Goal: Task Accomplishment & Management: Manage account settings

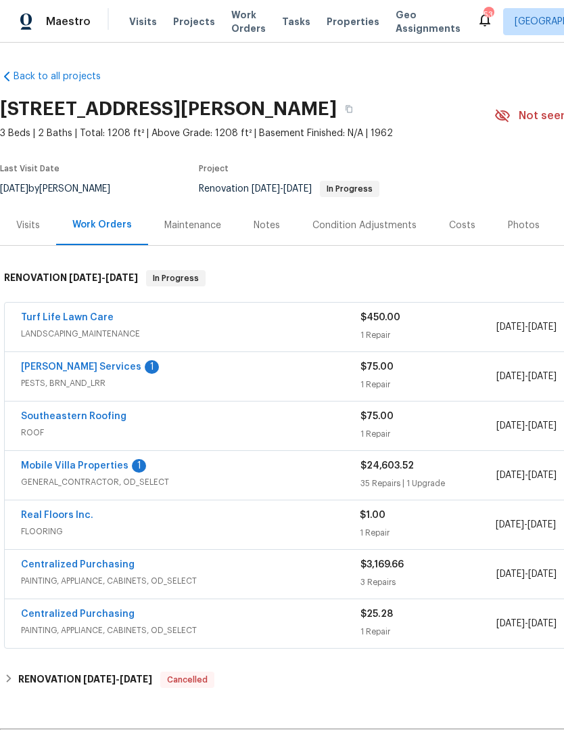
click at [39, 369] on link "[PERSON_NAME] Services" at bounding box center [81, 366] width 120 height 9
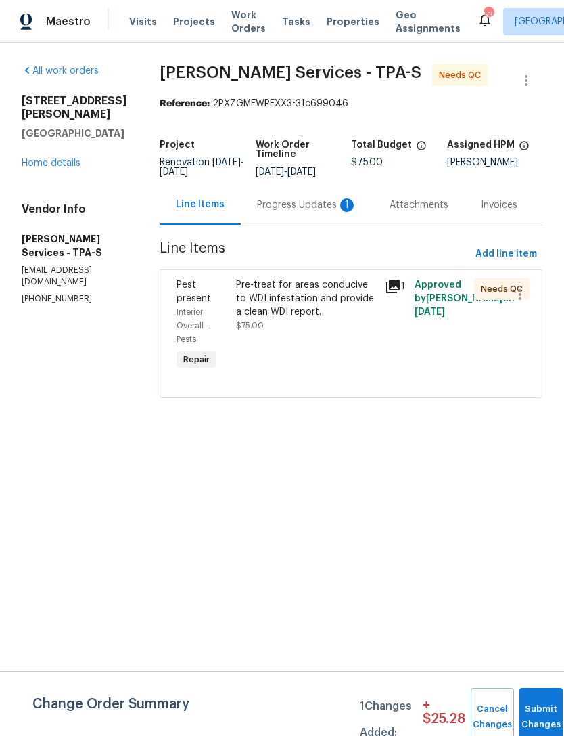
click at [323, 208] on div "Progress Updates 1" at bounding box center [307, 205] width 100 height 14
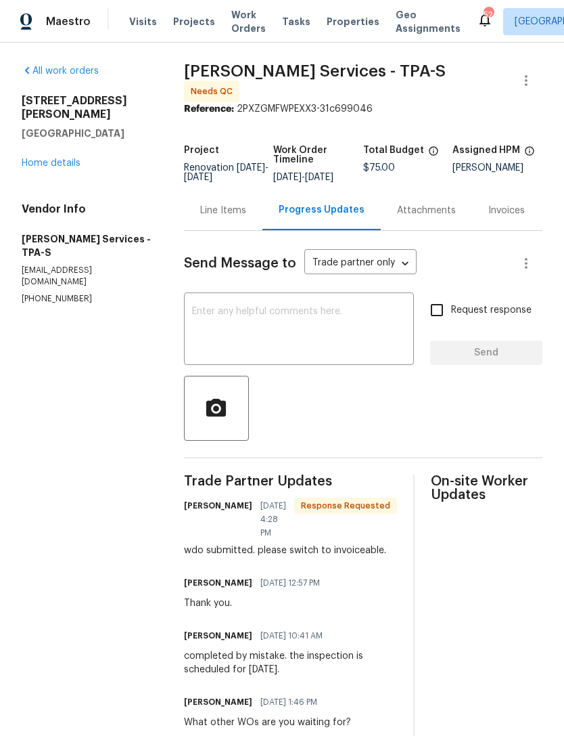
click at [238, 215] on div "Line Items" at bounding box center [223, 211] width 46 height 14
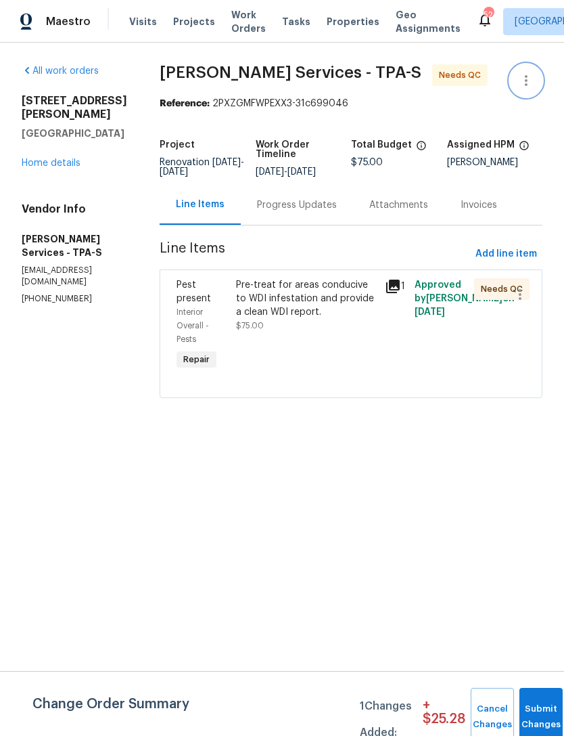
click at [529, 87] on icon "button" at bounding box center [526, 80] width 16 height 16
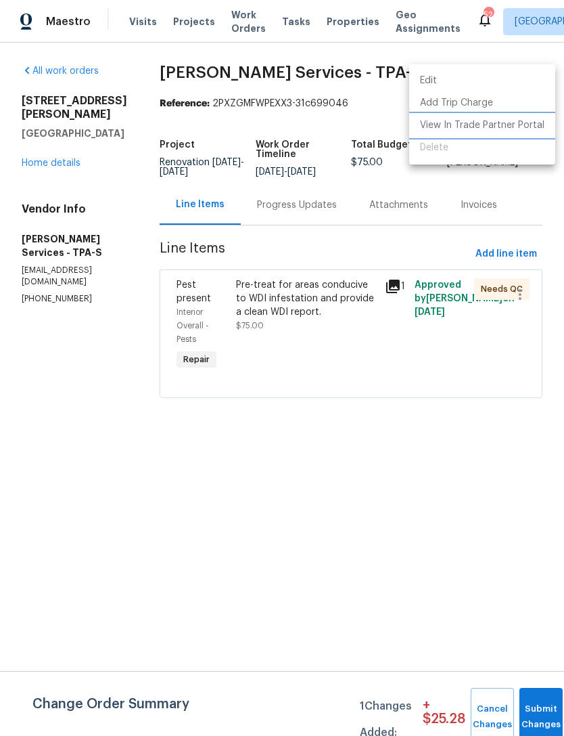
click at [482, 128] on li "View In Trade Partner Portal" at bounding box center [482, 125] width 146 height 22
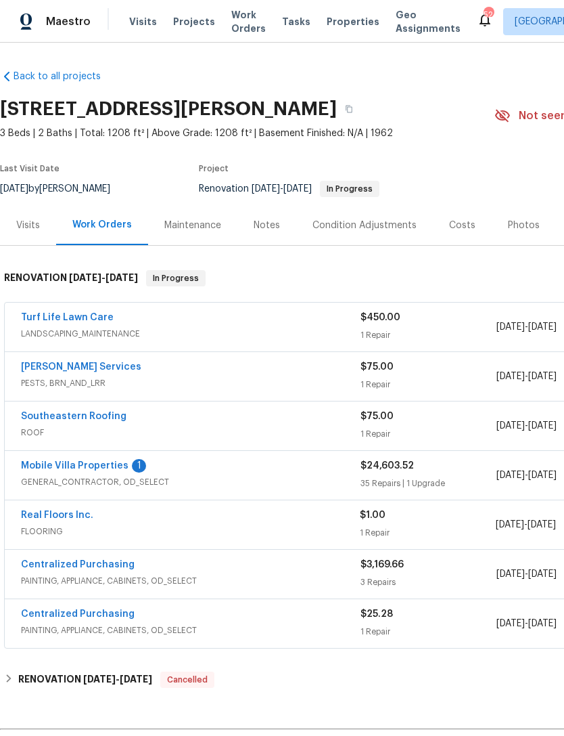
click at [39, 367] on link "[PERSON_NAME] Services" at bounding box center [81, 366] width 120 height 9
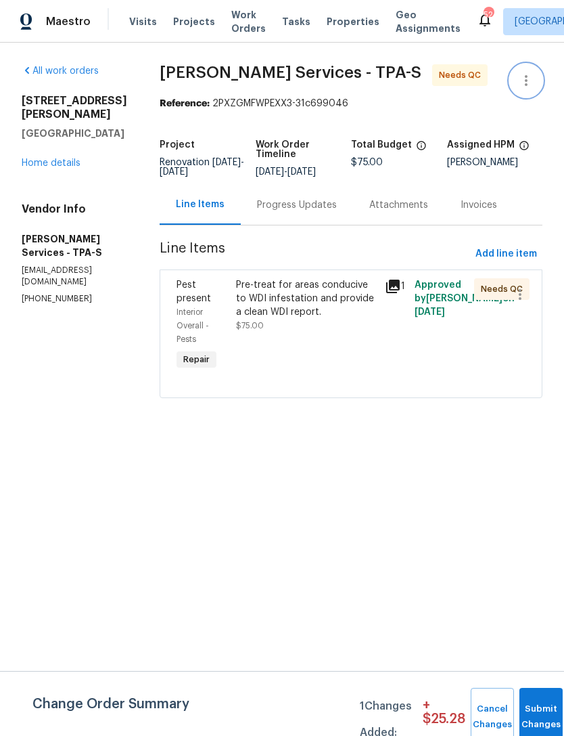
click at [530, 80] on icon "button" at bounding box center [526, 80] width 16 height 16
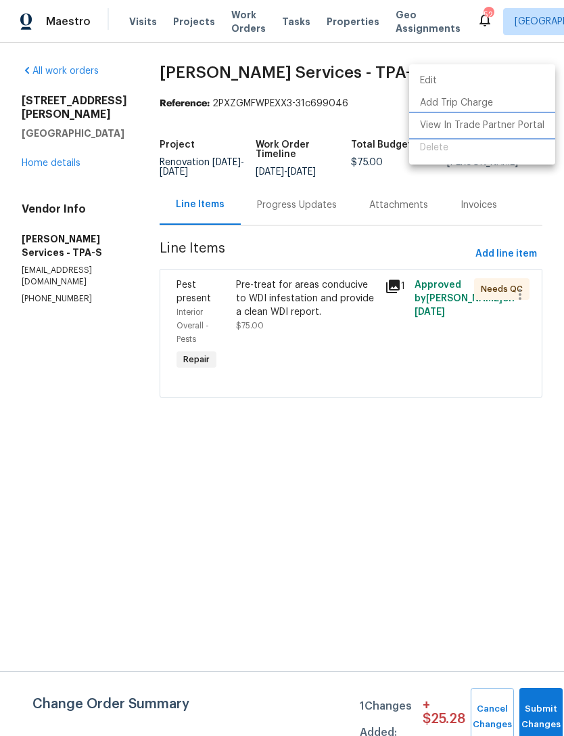
click at [497, 130] on li "View In Trade Partner Portal" at bounding box center [482, 125] width 146 height 22
click at [409, 469] on div at bounding box center [282, 368] width 564 height 736
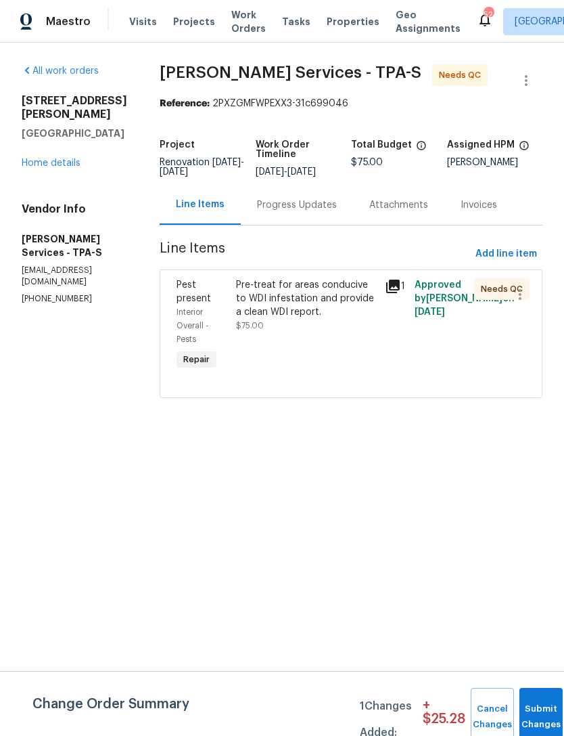
click at [363, 319] on div "Pre-treat for areas conducive to WDI infestation and provide a clean WDI report." at bounding box center [306, 298] width 141 height 41
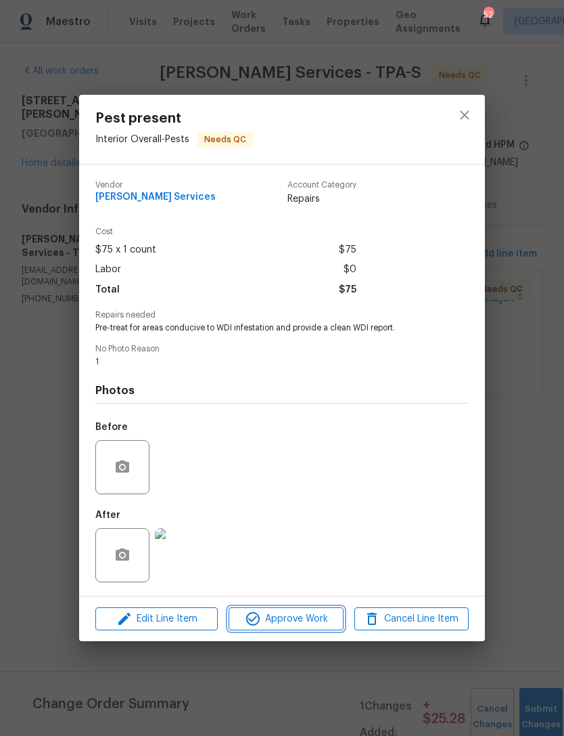
click at [302, 625] on span "Approve Work" at bounding box center [286, 618] width 106 height 17
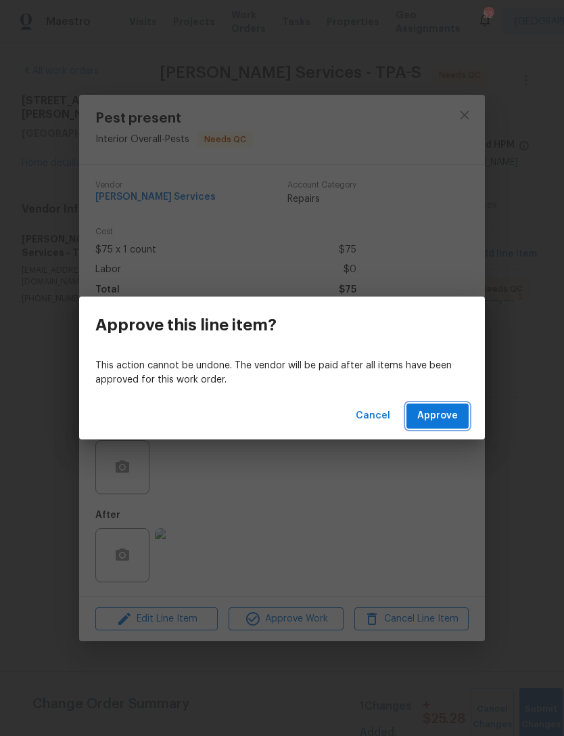
click at [445, 419] on span "Approve" at bounding box center [438, 415] width 41 height 17
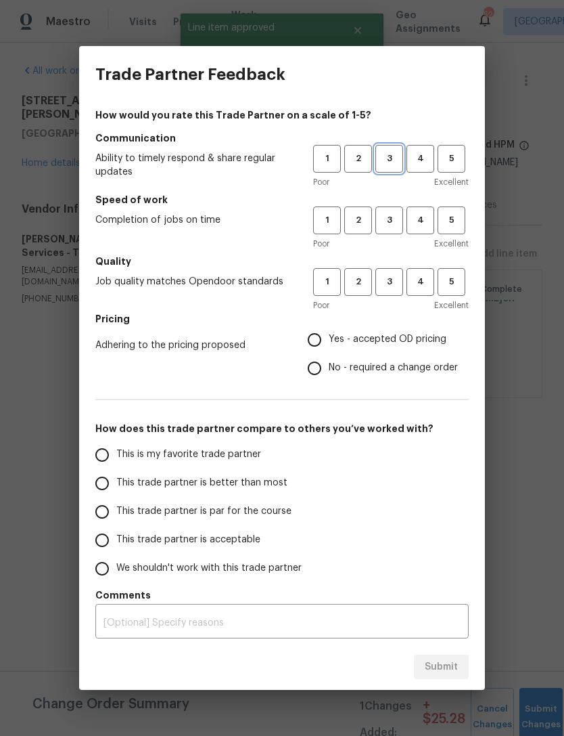
click at [385, 167] on button "3" at bounding box center [390, 159] width 28 height 28
click at [390, 218] on span "3" at bounding box center [389, 220] width 25 height 16
click at [398, 284] on span "3" at bounding box center [389, 282] width 25 height 16
click at [388, 334] on span "Yes - accepted OD pricing" at bounding box center [388, 339] width 118 height 14
click at [329, 334] on input "Yes - accepted OD pricing" at bounding box center [314, 339] width 28 height 28
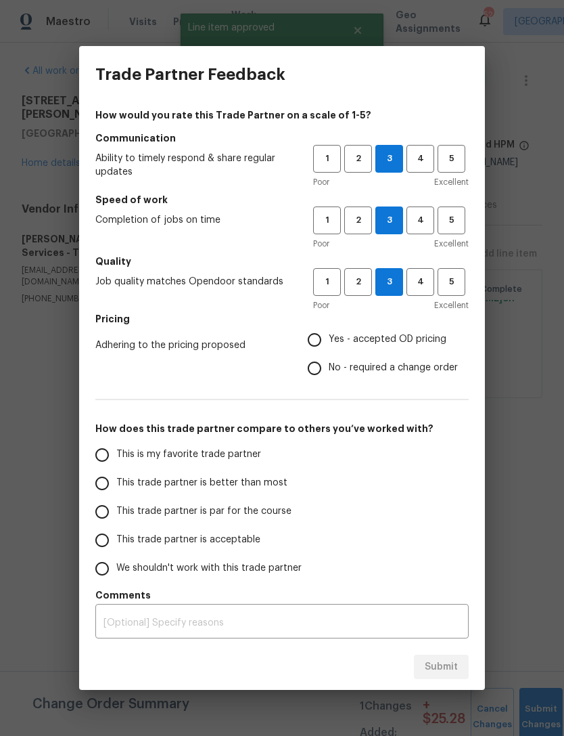
radio input "true"
click at [265, 512] on span "This trade partner is par for the course" at bounding box center [203, 511] width 175 height 14
click at [116, 512] on input "This trade partner is par for the course" at bounding box center [102, 511] width 28 height 28
click at [449, 663] on span "Submit" at bounding box center [441, 666] width 33 height 17
radio input "true"
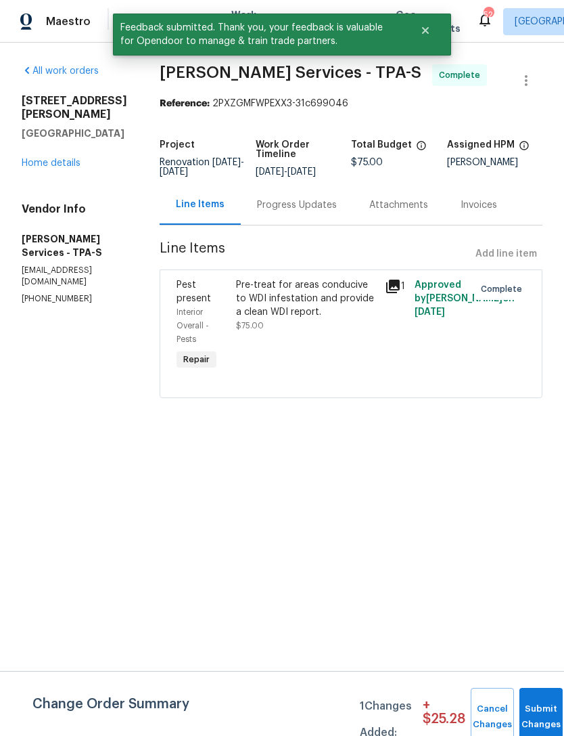
click at [70, 158] on link "Home details" at bounding box center [51, 162] width 59 height 9
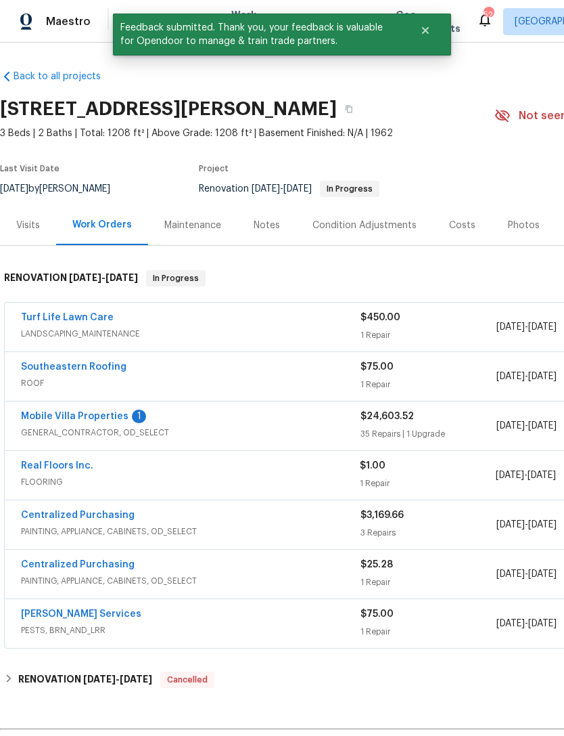
click at [97, 418] on link "Mobile Villa Properties" at bounding box center [75, 415] width 108 height 9
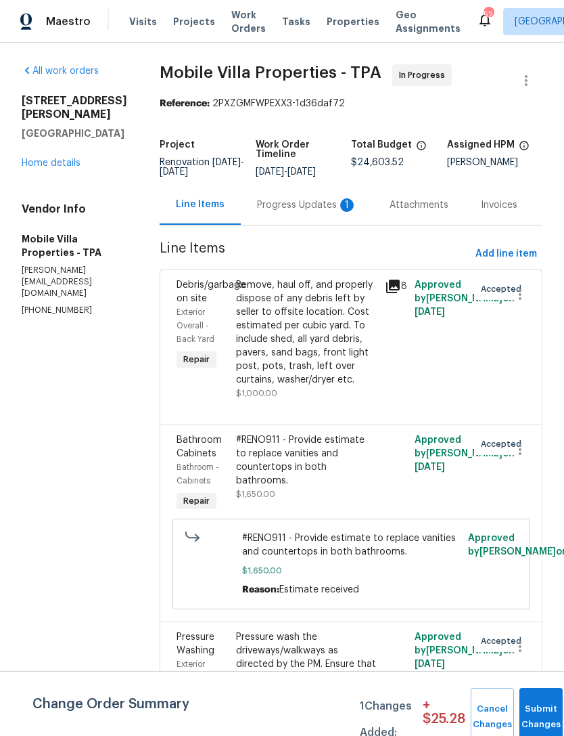
click at [267, 212] on div "Progress Updates 1" at bounding box center [307, 205] width 133 height 40
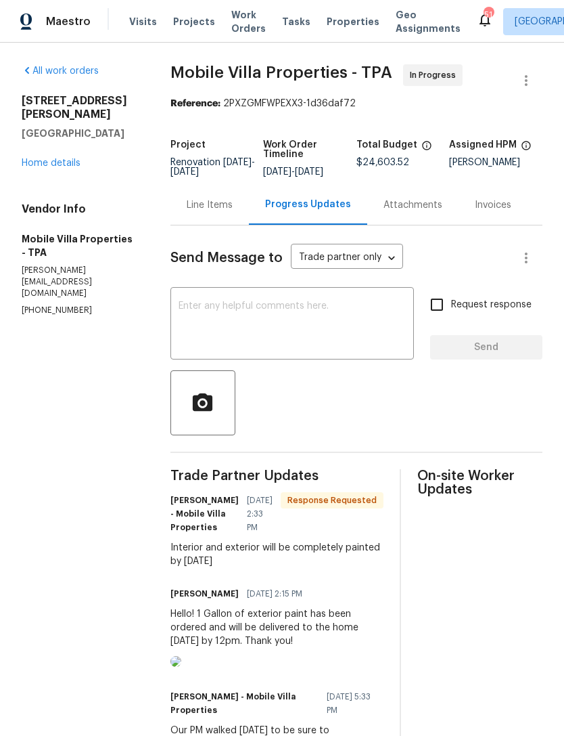
click at [305, 311] on textarea at bounding box center [292, 324] width 227 height 47
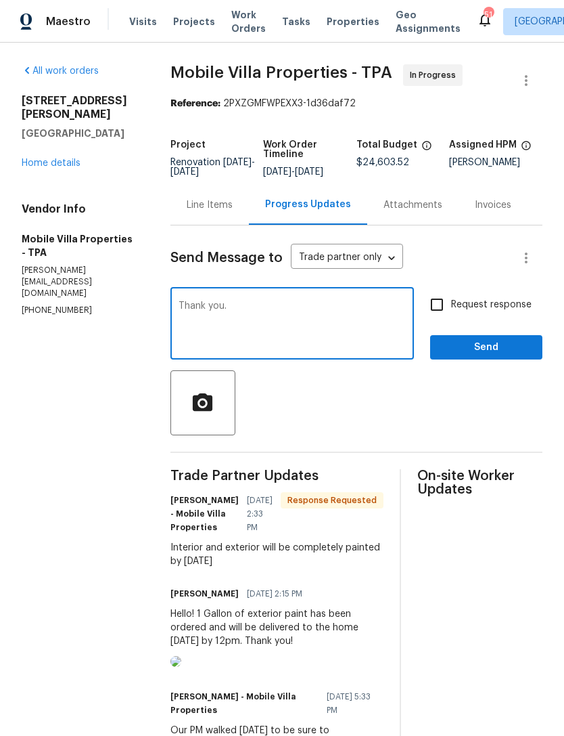
type textarea "Thank you."
click at [481, 340] on span "Send" at bounding box center [486, 347] width 91 height 17
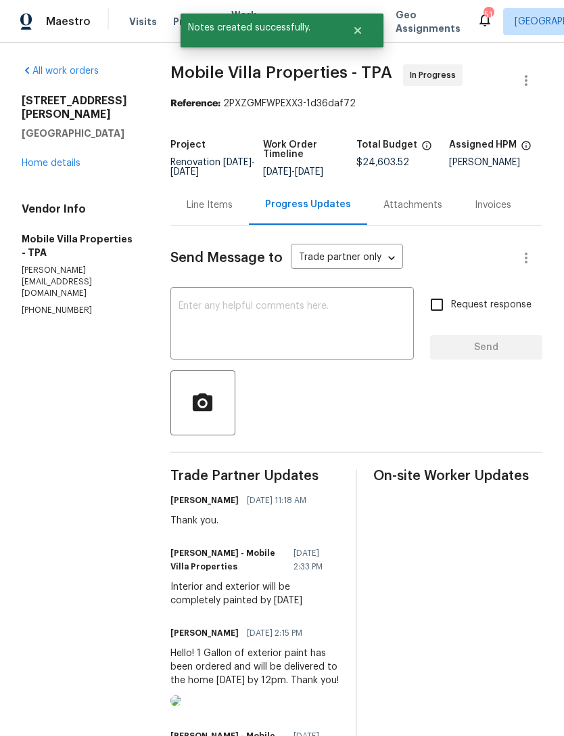
click at [37, 158] on link "Home details" at bounding box center [51, 162] width 59 height 9
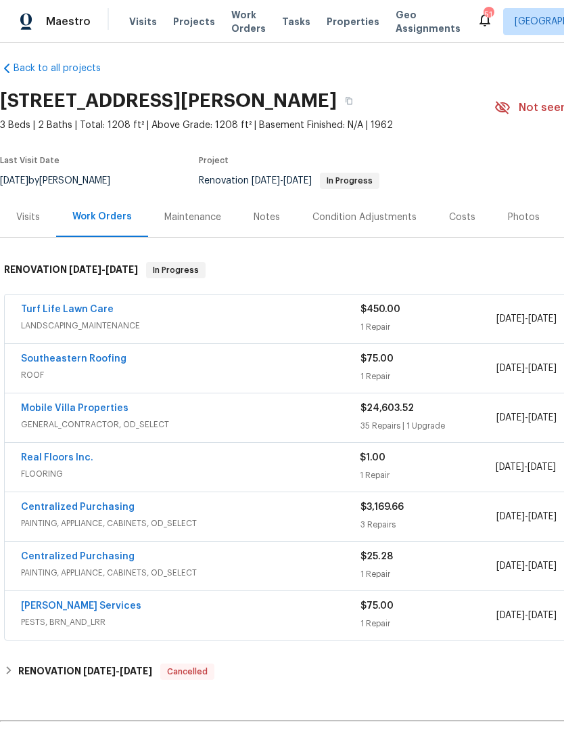
scroll to position [8, 0]
click at [40, 458] on link "Real Floors Inc." at bounding box center [57, 457] width 72 height 9
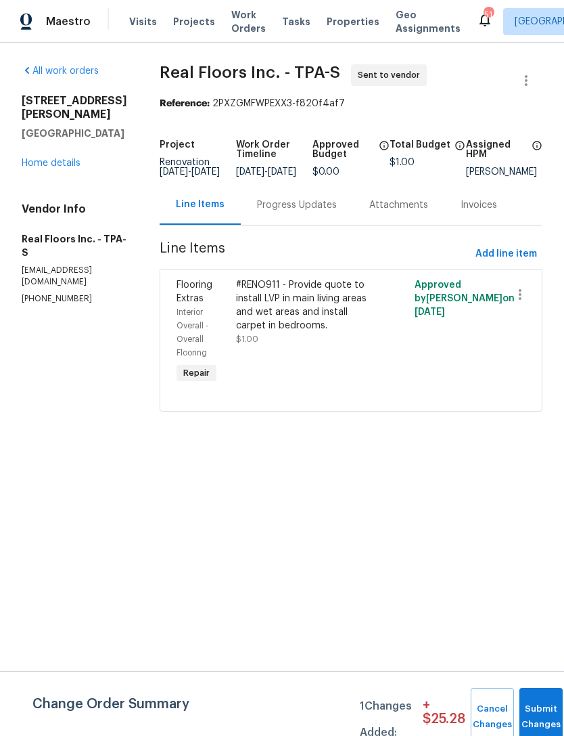
click at [291, 212] on div "Progress Updates" at bounding box center [297, 205] width 80 height 14
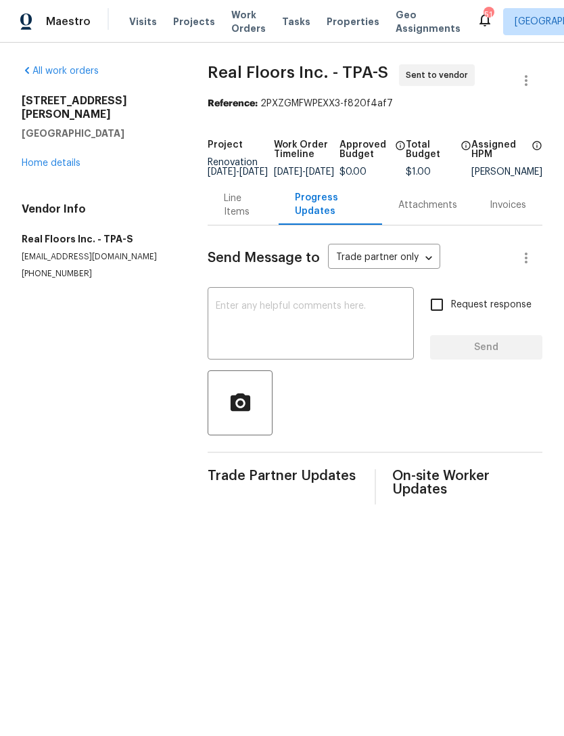
click at [346, 342] on textarea at bounding box center [311, 324] width 190 height 47
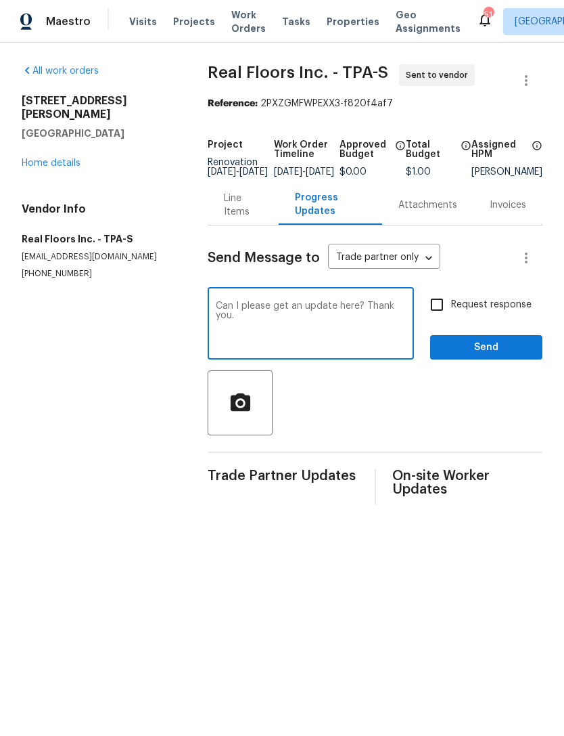
type textarea "Can I please get an update here? Thank you."
click at [438, 319] on input "Request response" at bounding box center [437, 304] width 28 height 28
checkbox input "true"
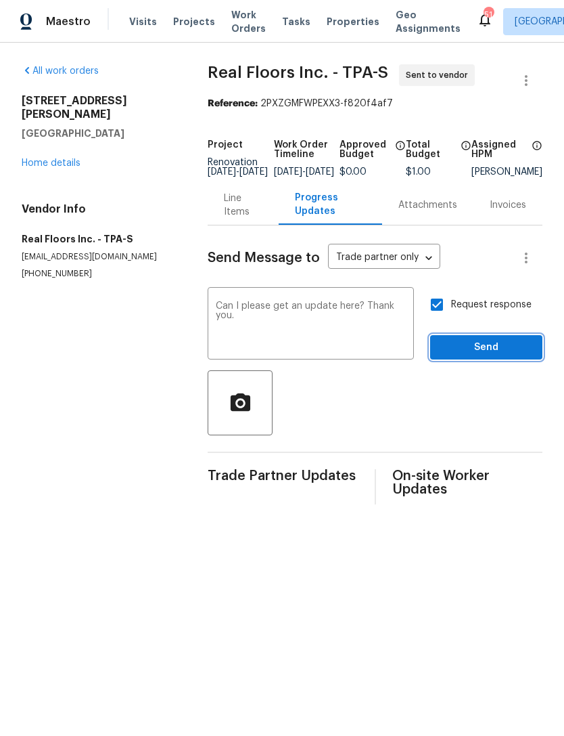
click at [493, 356] on span "Send" at bounding box center [486, 347] width 91 height 17
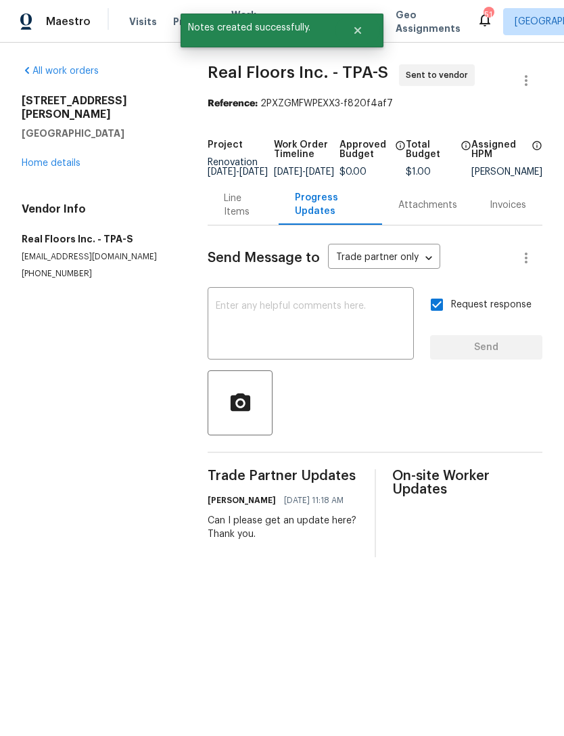
click at [43, 158] on link "Home details" at bounding box center [51, 162] width 59 height 9
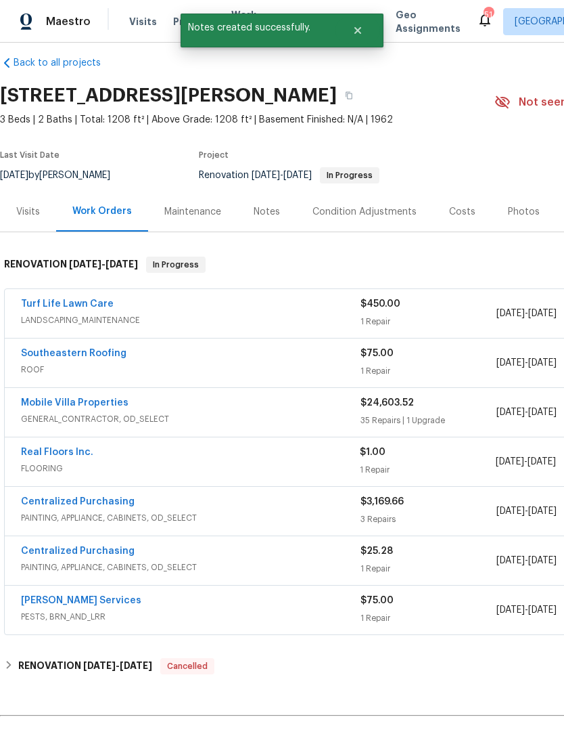
scroll to position [14, 0]
click at [43, 352] on link "Southeastern Roofing" at bounding box center [74, 352] width 106 height 9
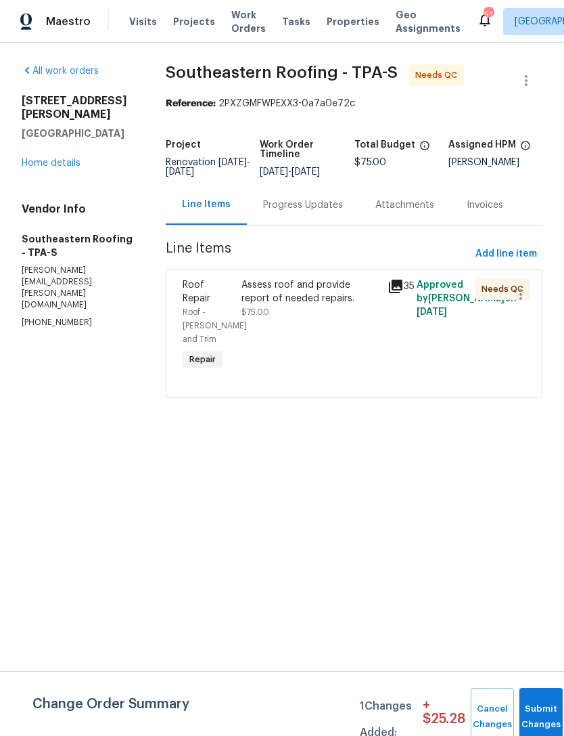
click at [322, 212] on div "Progress Updates" at bounding box center [303, 205] width 80 height 14
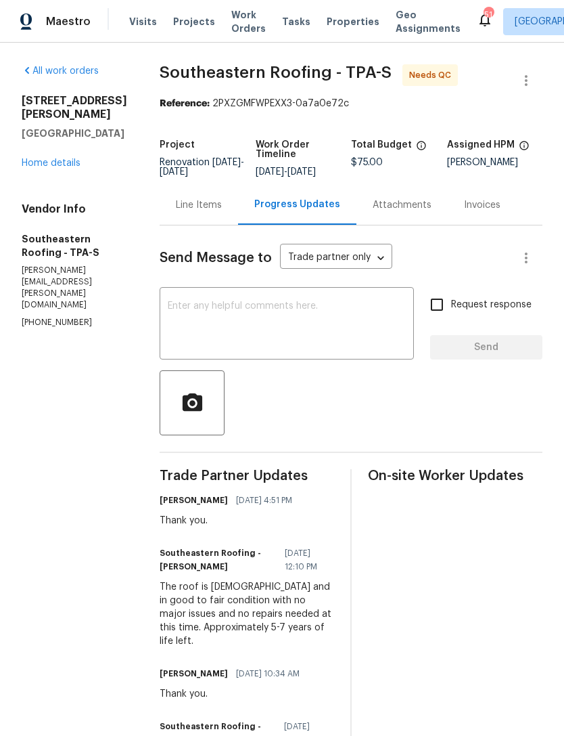
click at [328, 292] on div "x ​" at bounding box center [287, 324] width 254 height 69
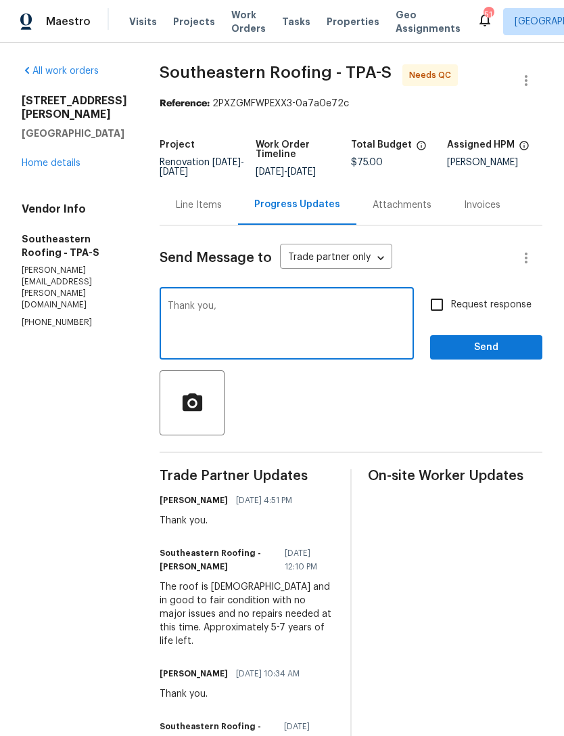
type textarea "Thank you,"
click at [503, 359] on button "Send" at bounding box center [486, 347] width 112 height 25
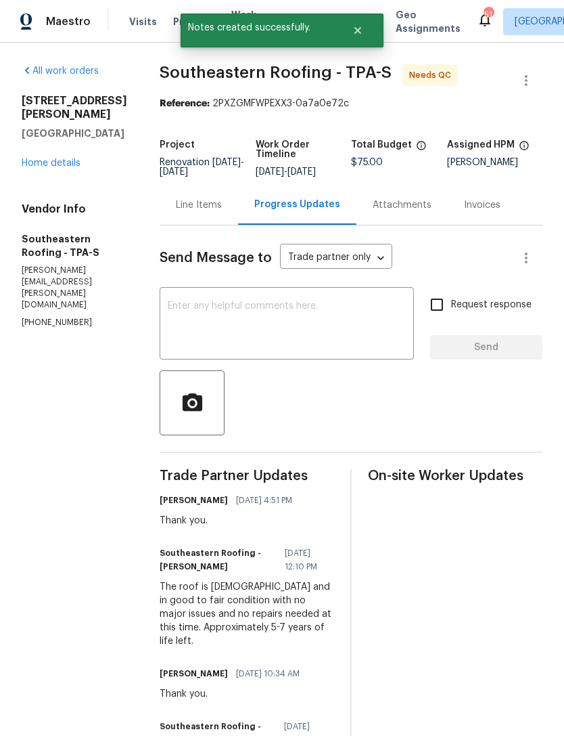
click at [36, 158] on link "Home details" at bounding box center [51, 162] width 59 height 9
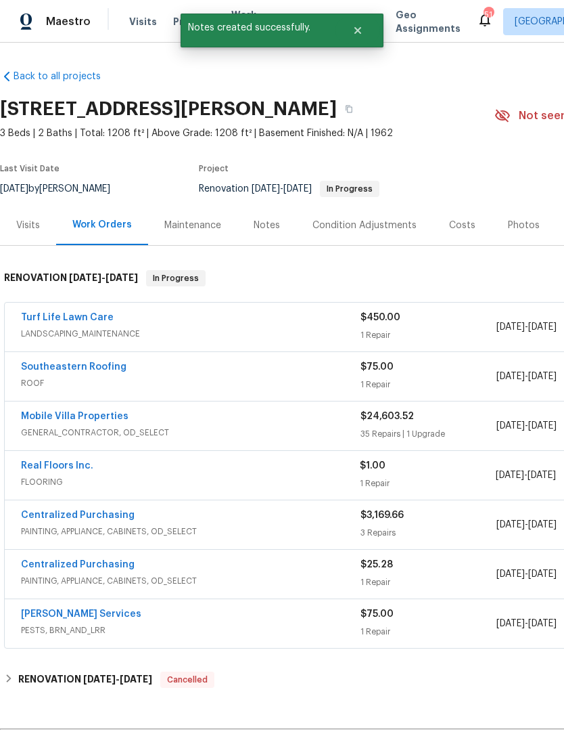
click at [93, 367] on link "Southeastern Roofing" at bounding box center [74, 366] width 106 height 9
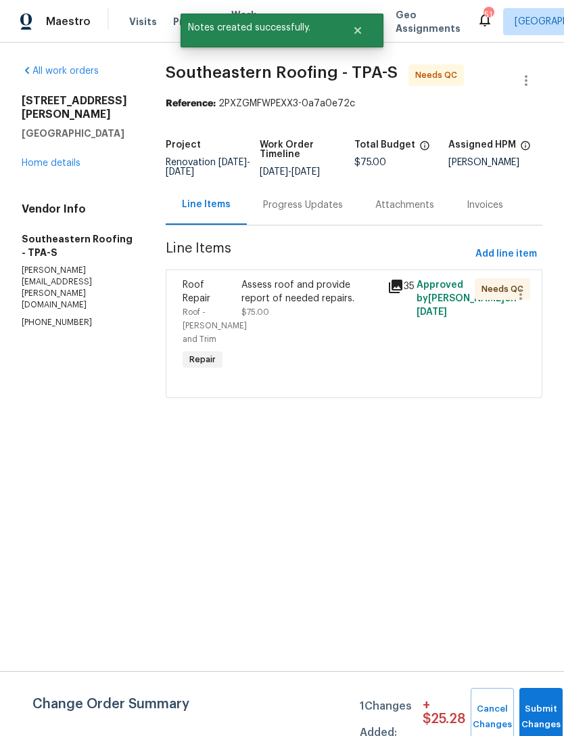
click at [345, 305] on div "Assess roof and provide report of needed repairs." at bounding box center [311, 291] width 138 height 27
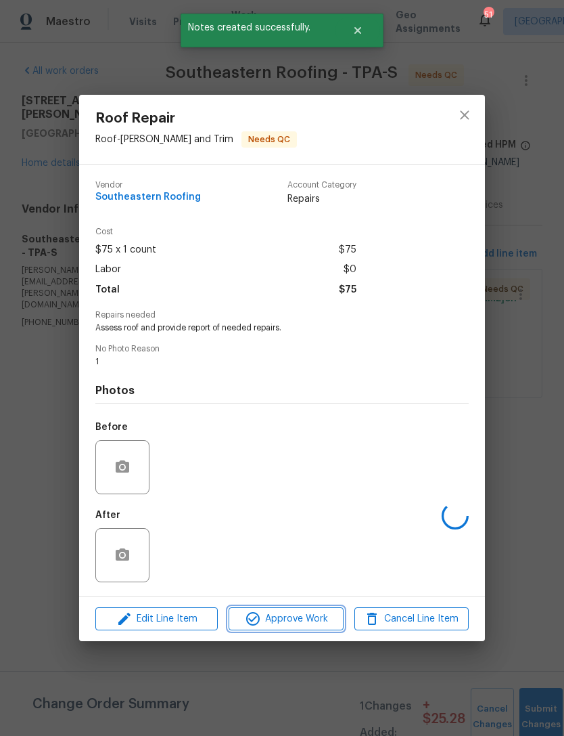
click at [305, 627] on span "Approve Work" at bounding box center [286, 618] width 106 height 17
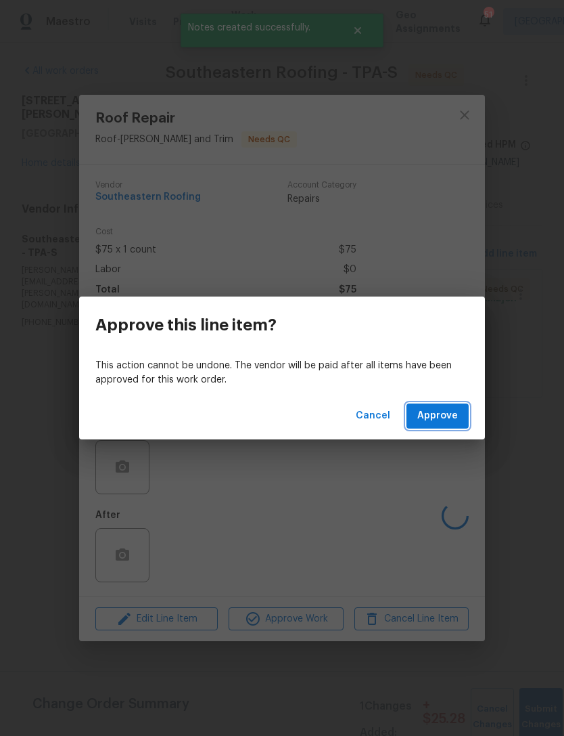
click at [457, 416] on span "Approve" at bounding box center [438, 415] width 41 height 17
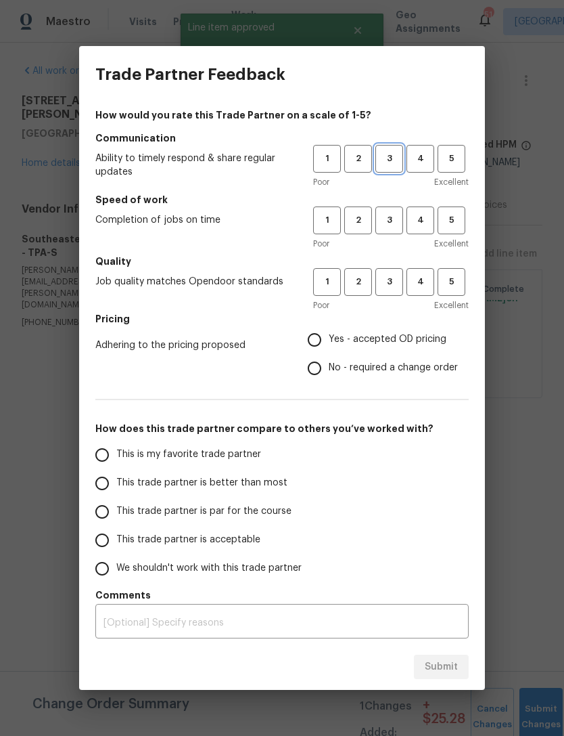
click at [386, 168] on button "3" at bounding box center [390, 159] width 28 height 28
click at [392, 216] on span "3" at bounding box center [389, 220] width 25 height 16
click at [395, 294] on button "3" at bounding box center [390, 282] width 28 height 28
click at [389, 345] on span "Yes - accepted OD pricing" at bounding box center [388, 339] width 118 height 14
click at [329, 345] on input "Yes - accepted OD pricing" at bounding box center [314, 339] width 28 height 28
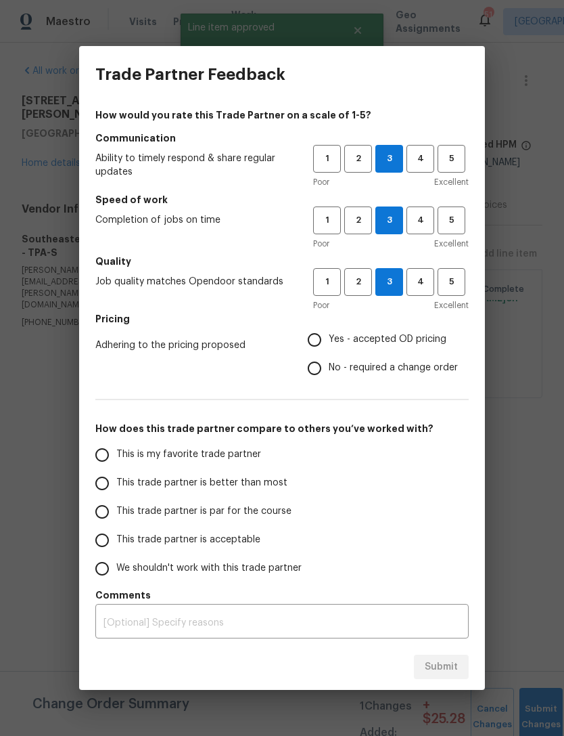
radio input "true"
click at [249, 518] on span "This trade partner is par for the course" at bounding box center [203, 511] width 175 height 14
click at [116, 518] on input "This trade partner is par for the course" at bounding box center [102, 511] width 28 height 28
click at [447, 662] on span "Submit" at bounding box center [441, 666] width 33 height 17
radio input "true"
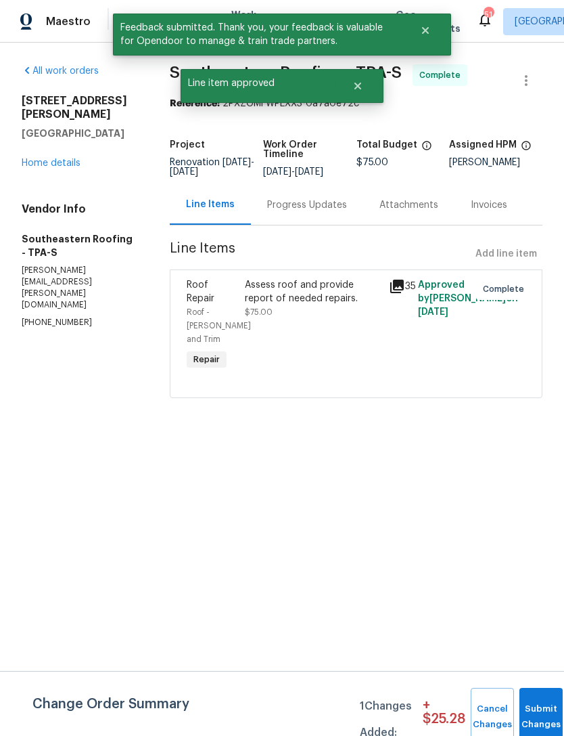
click at [39, 158] on link "Home details" at bounding box center [51, 162] width 59 height 9
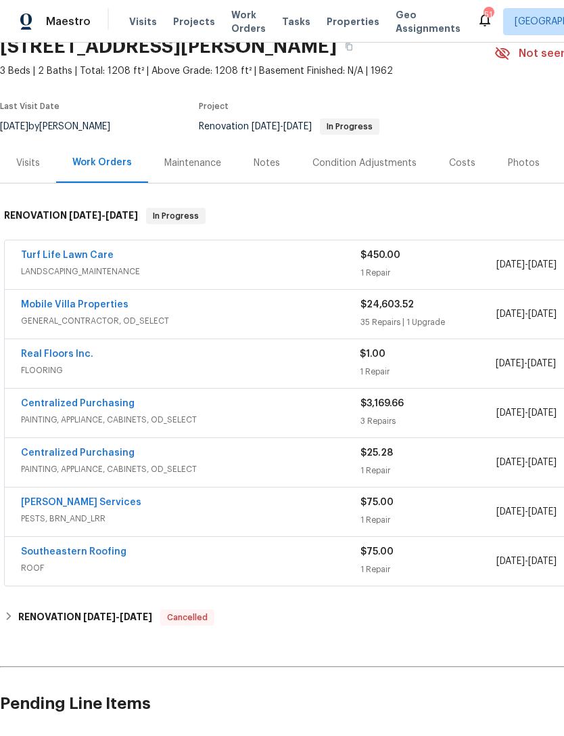
scroll to position [62, 0]
click at [48, 256] on link "Turf Life Lawn Care" at bounding box center [67, 254] width 93 height 9
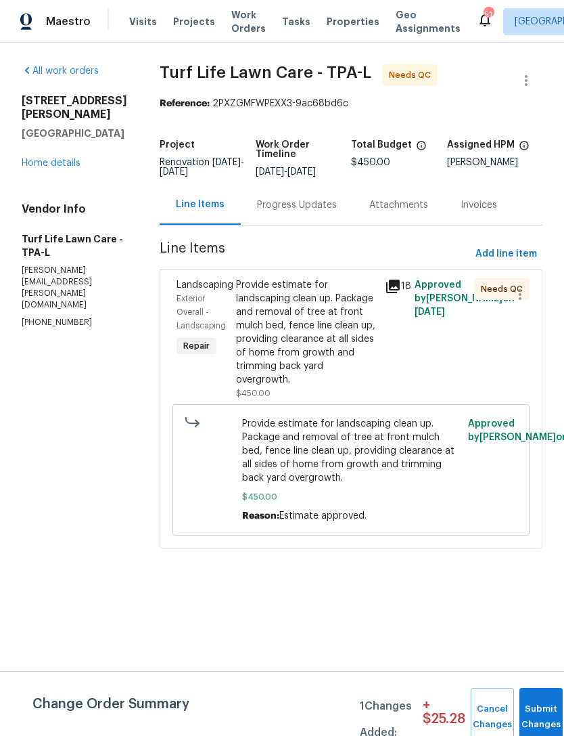
click at [39, 167] on link "Home details" at bounding box center [51, 162] width 59 height 9
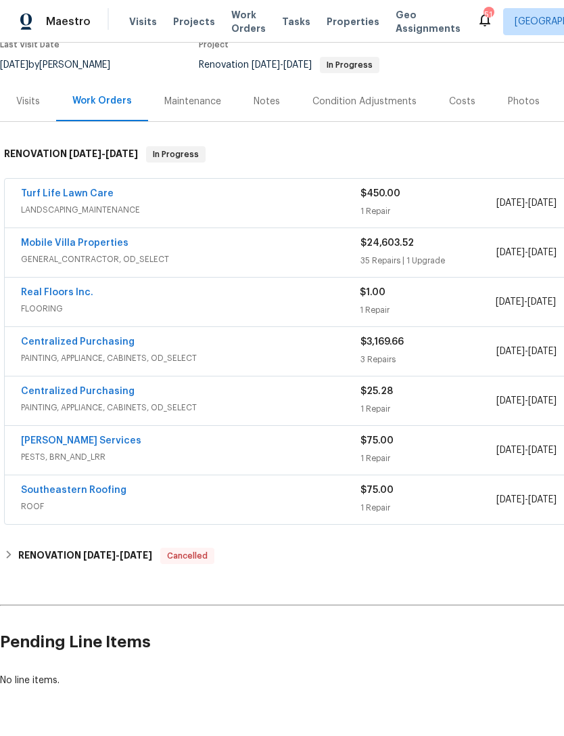
scroll to position [123, 0]
click at [39, 244] on link "Mobile Villa Properties" at bounding box center [75, 243] width 108 height 9
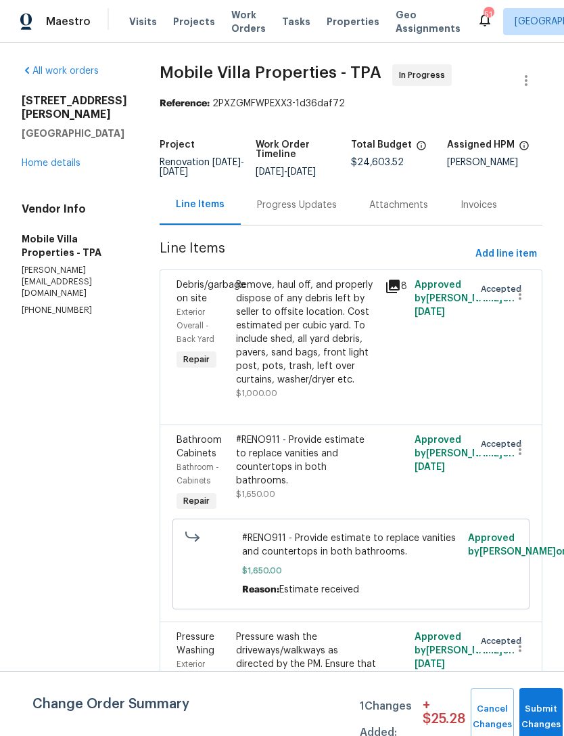
click at [36, 168] on link "Home details" at bounding box center [51, 162] width 59 height 9
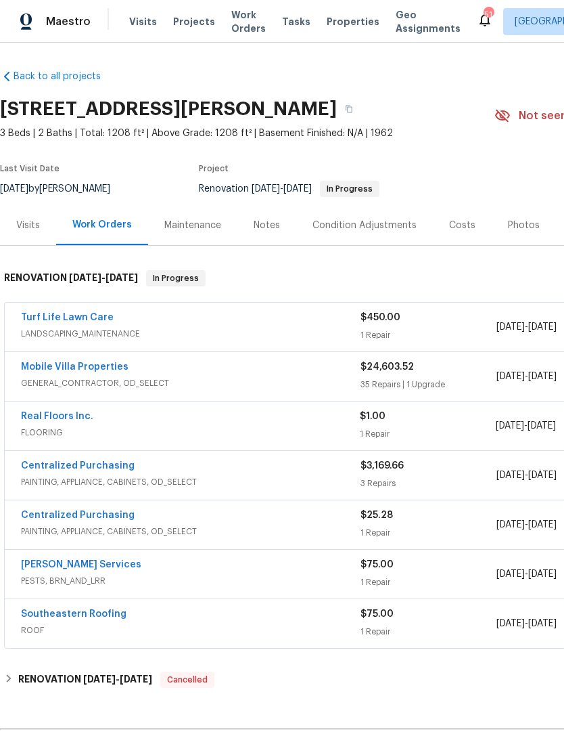
click at [21, 338] on span "LANDSCAPING_MAINTENANCE" at bounding box center [191, 334] width 340 height 14
